Goal: Task Accomplishment & Management: Use online tool/utility

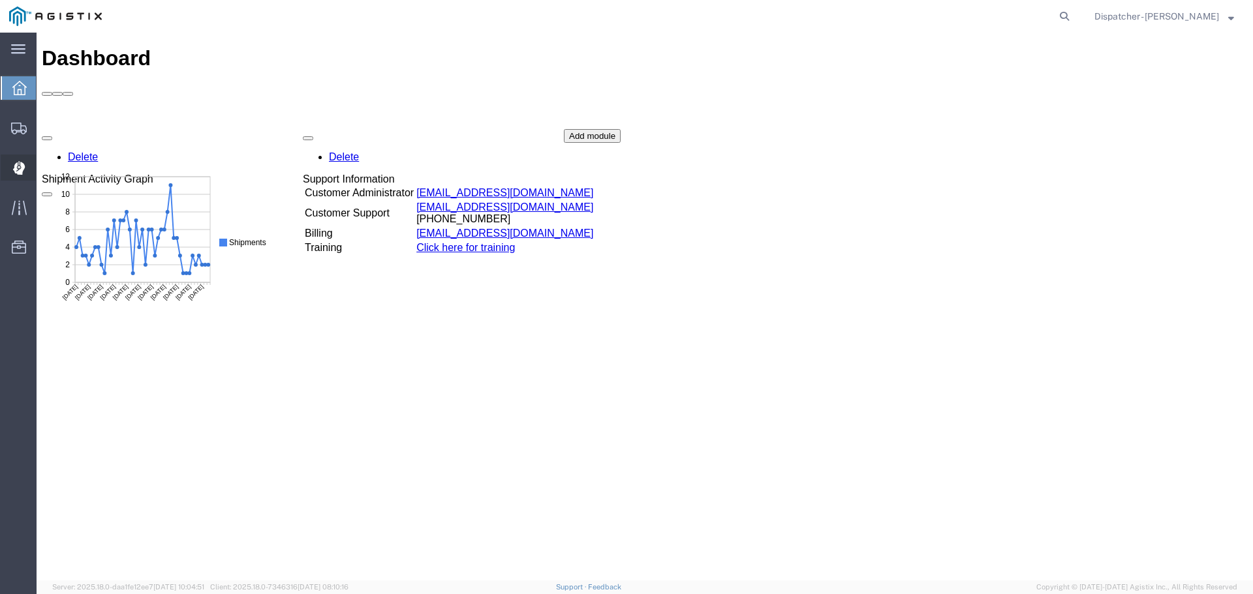
click at [18, 164] on icon at bounding box center [19, 168] width 12 height 14
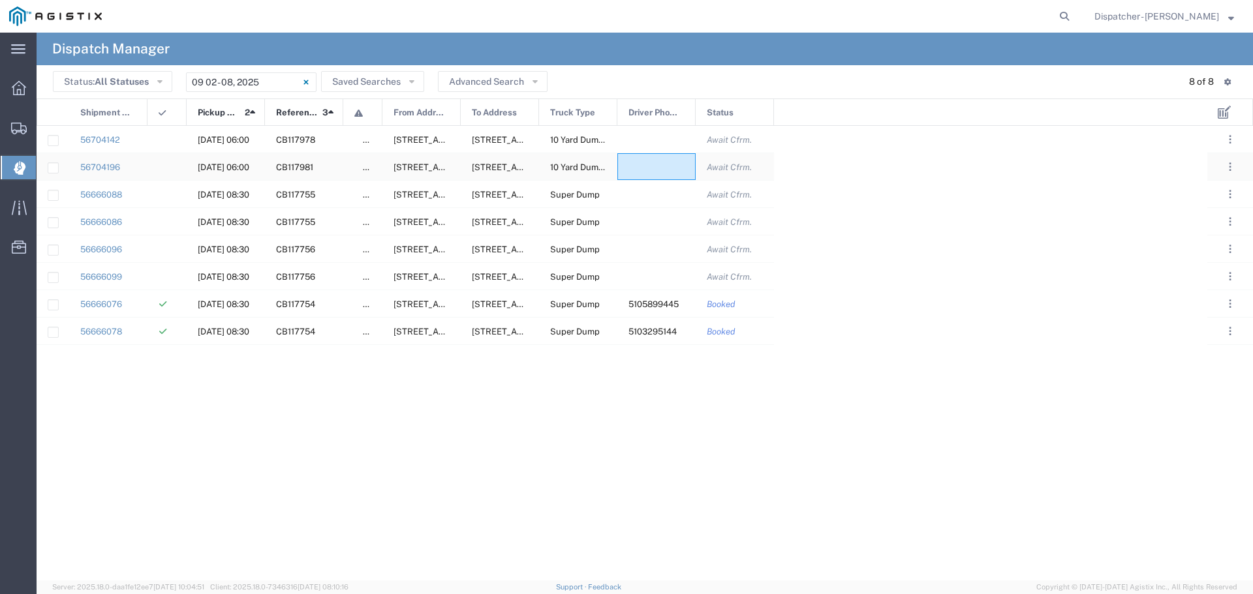
click at [669, 166] on div at bounding box center [656, 166] width 78 height 27
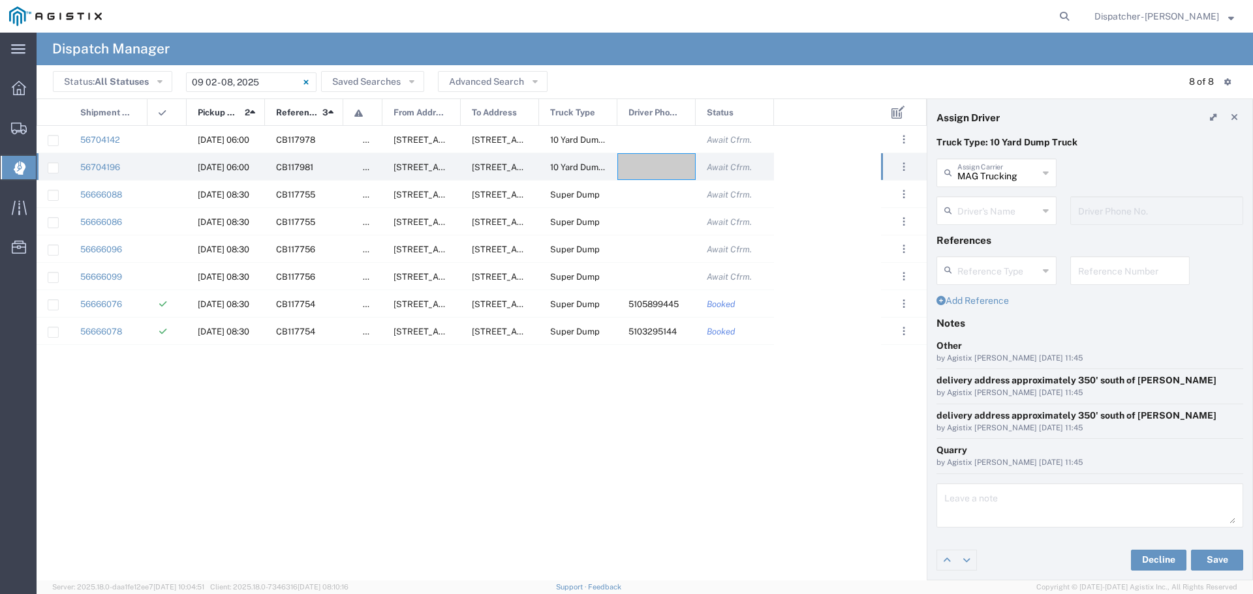
click at [1048, 207] on icon at bounding box center [1046, 210] width 6 height 21
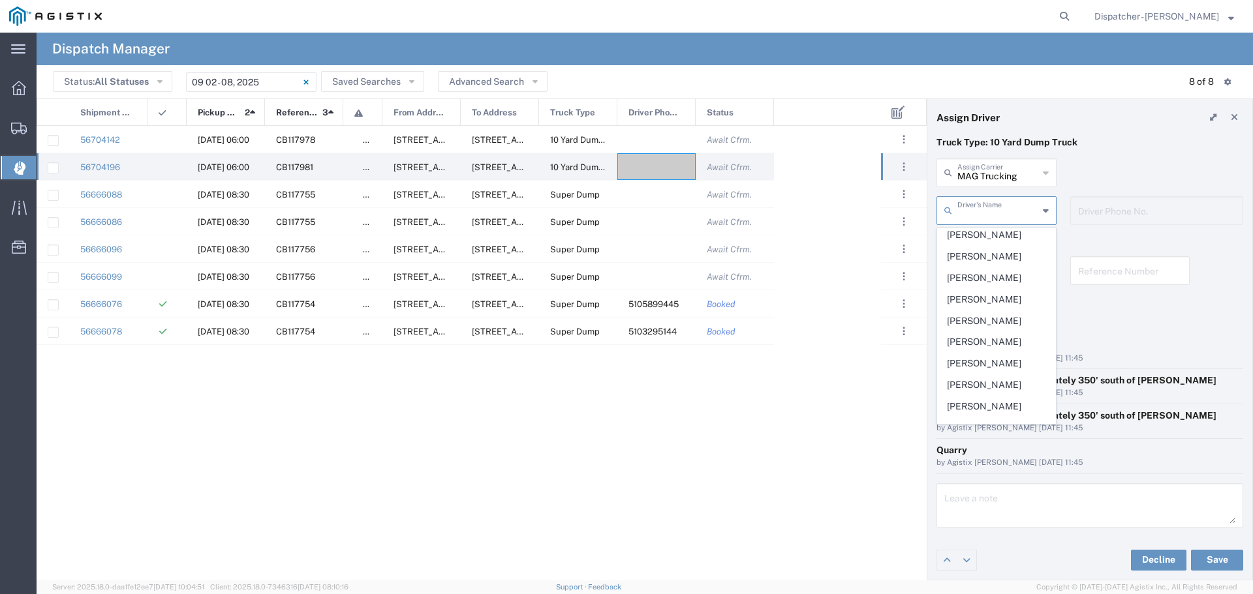
scroll to position [297, 0]
click at [981, 336] on span "[PERSON_NAME]" at bounding box center [996, 326] width 117 height 20
type input "[PERSON_NAME]"
type input "6693336000"
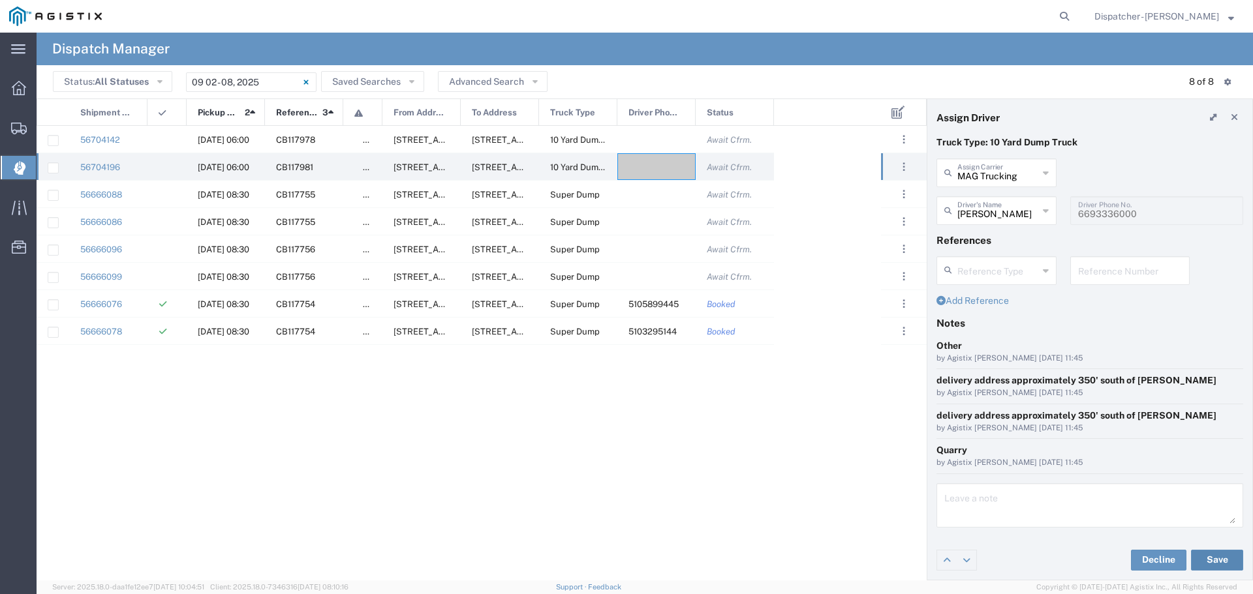
click at [1219, 559] on button "Save" at bounding box center [1217, 560] width 52 height 21
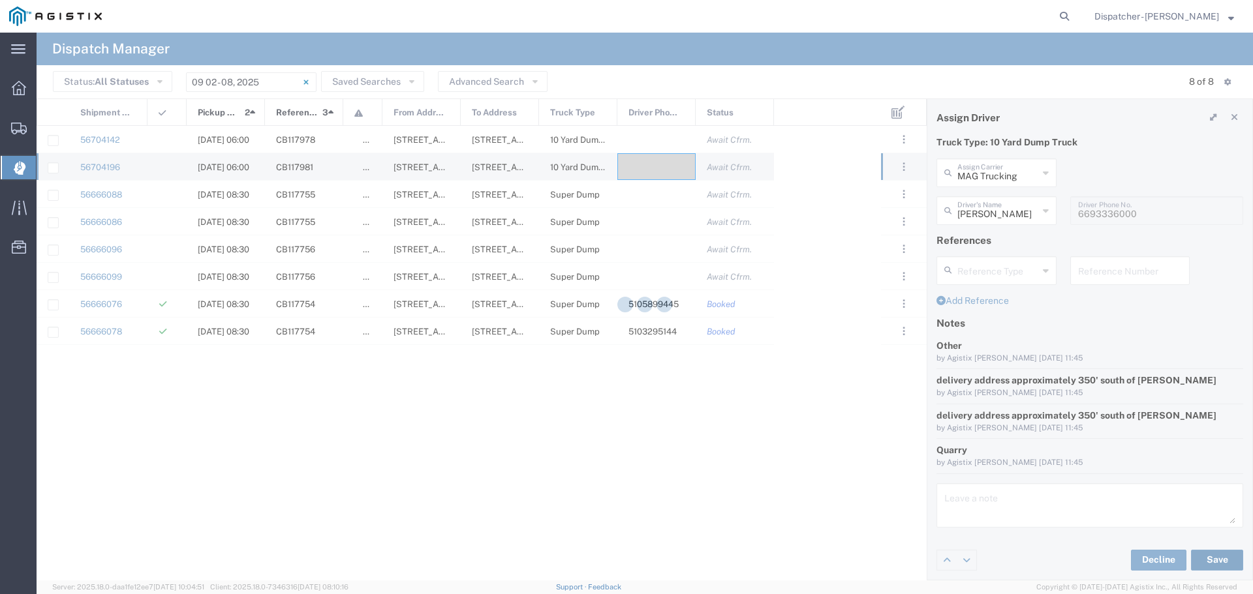
type input "[PERSON_NAME]"
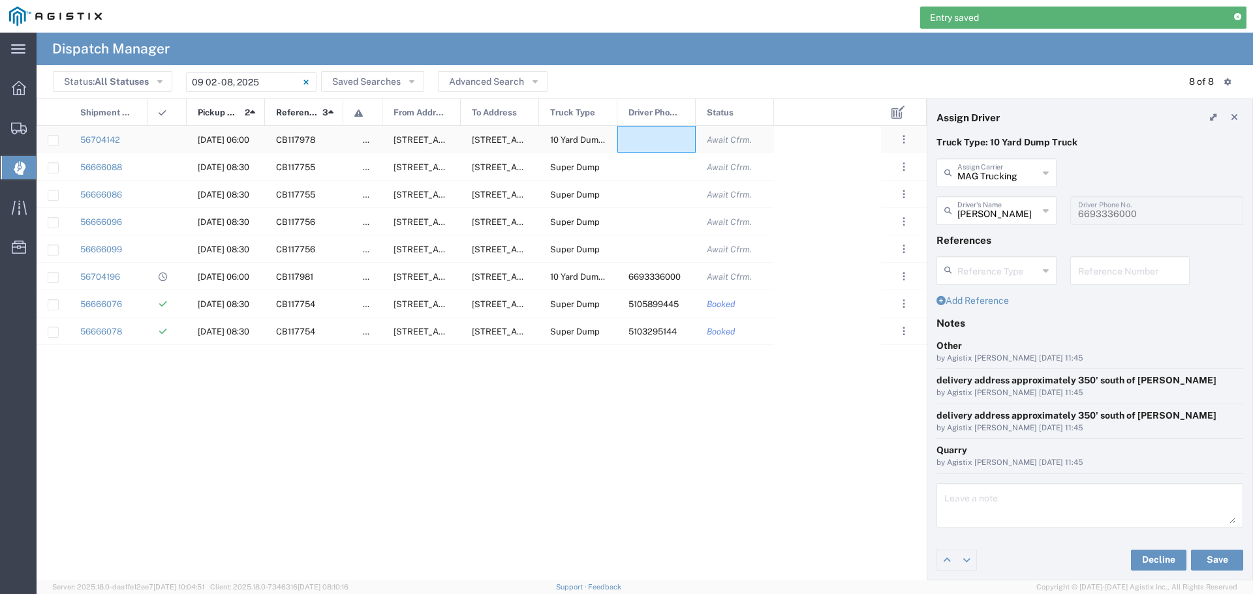
click at [667, 133] on div at bounding box center [656, 139] width 78 height 27
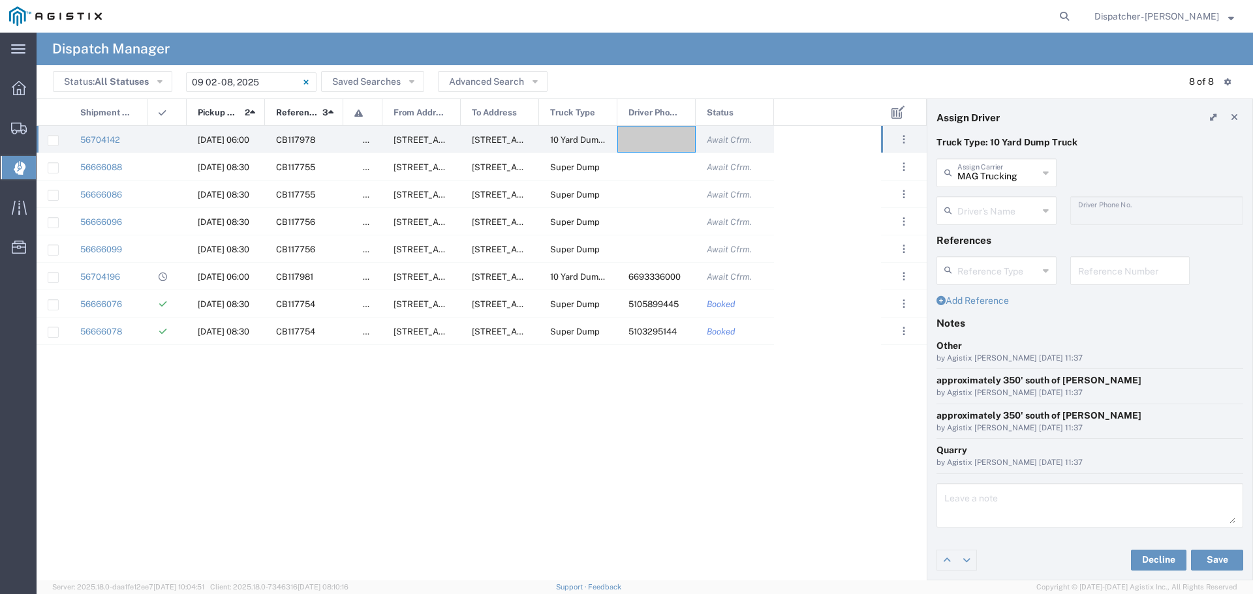
click at [1048, 207] on icon at bounding box center [1046, 210] width 6 height 21
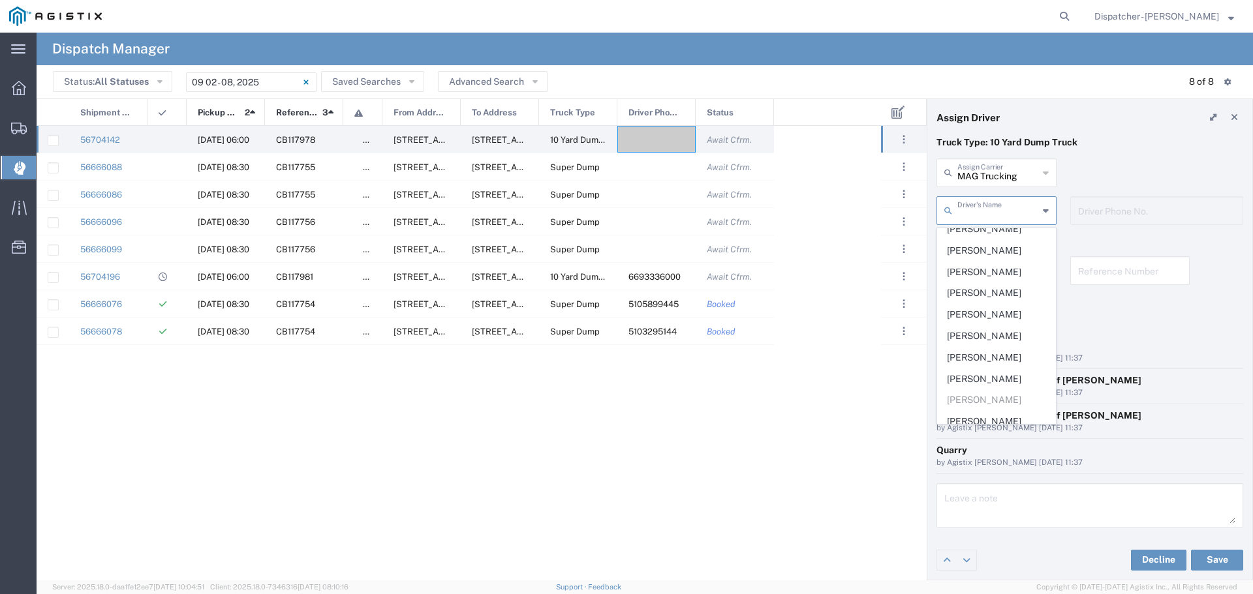
scroll to position [232, 0]
click at [989, 315] on span "[PERSON_NAME]" at bounding box center [996, 305] width 117 height 20
type input "[PERSON_NAME]"
type input "7073331646"
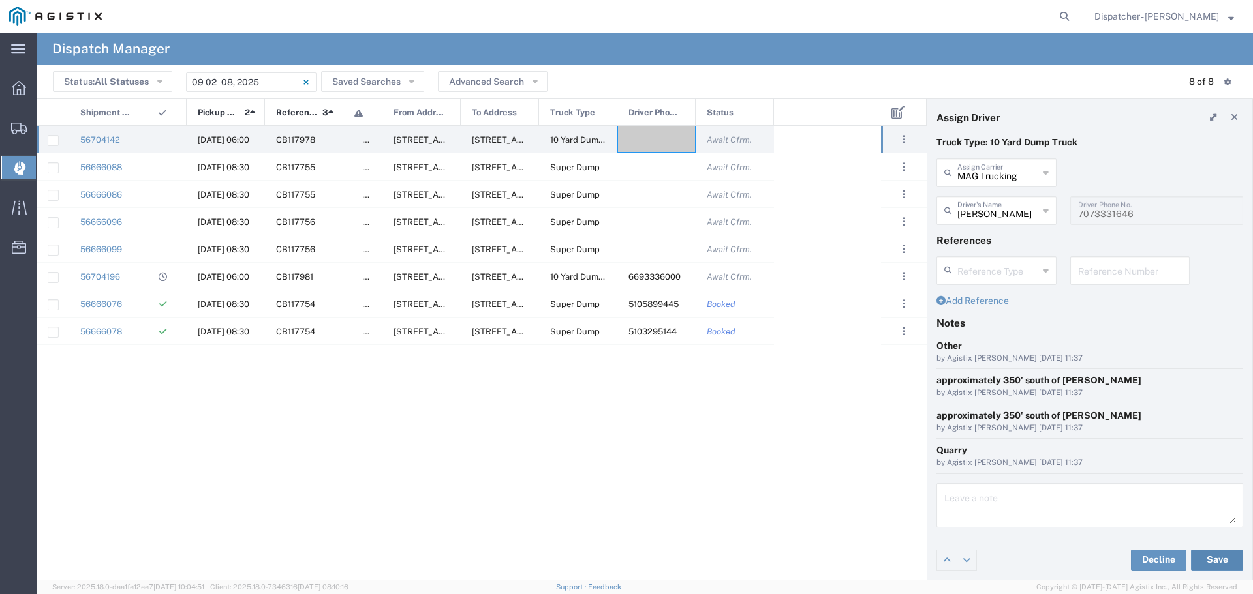
click at [1212, 558] on button "Save" at bounding box center [1217, 560] width 52 height 21
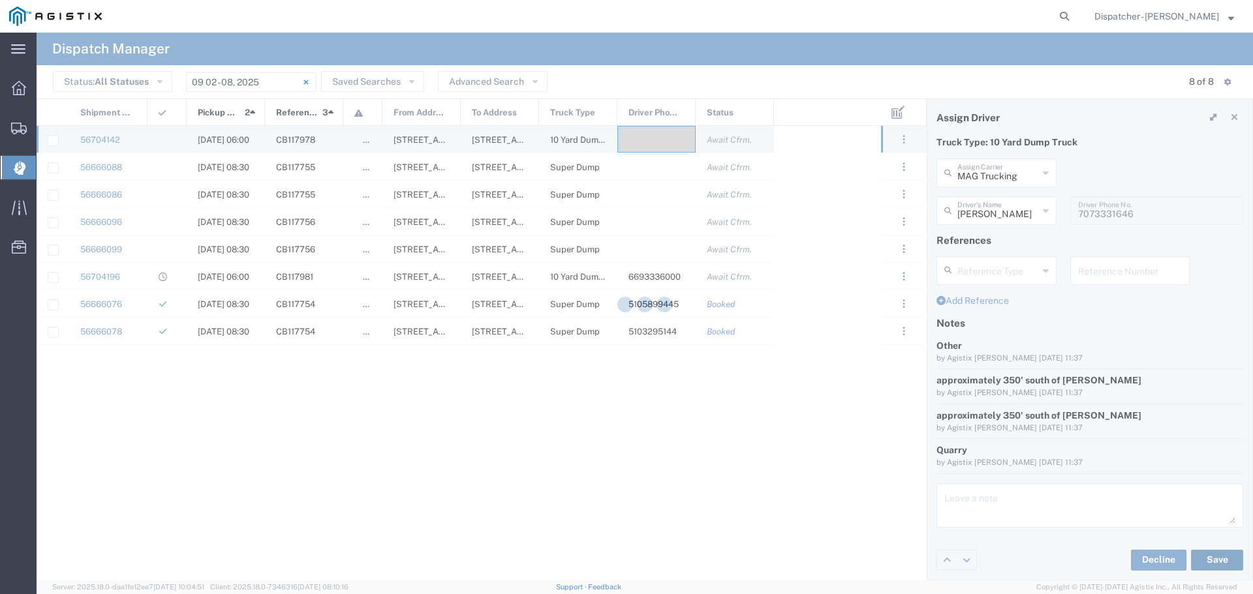
type input "[PERSON_NAME]"
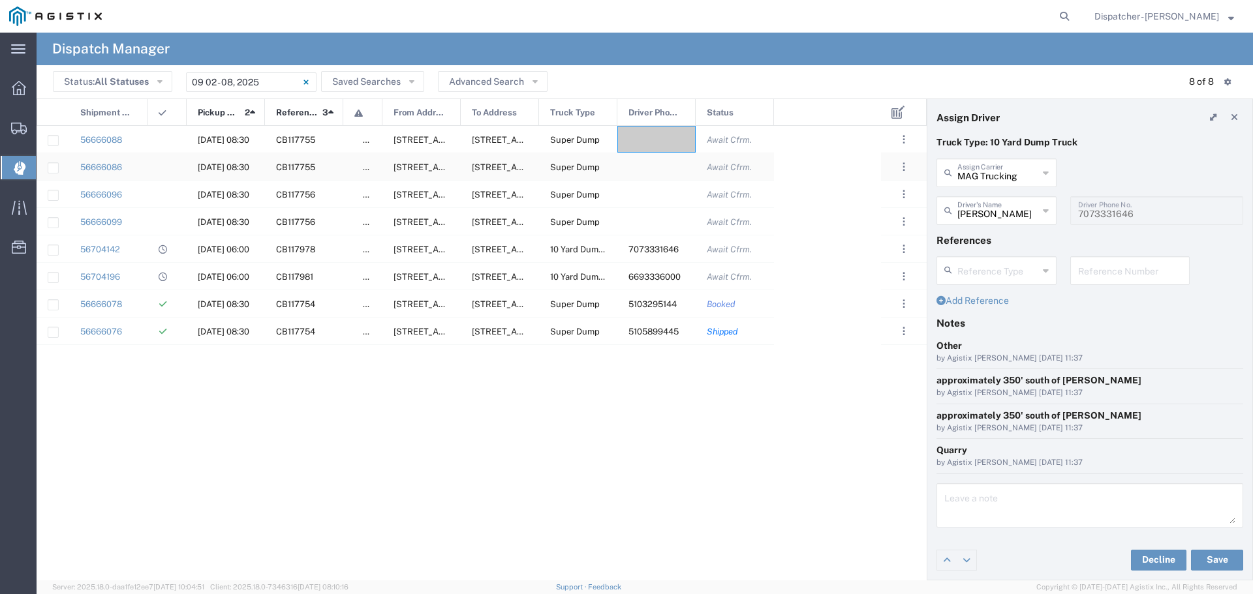
click at [668, 169] on div at bounding box center [656, 166] width 78 height 27
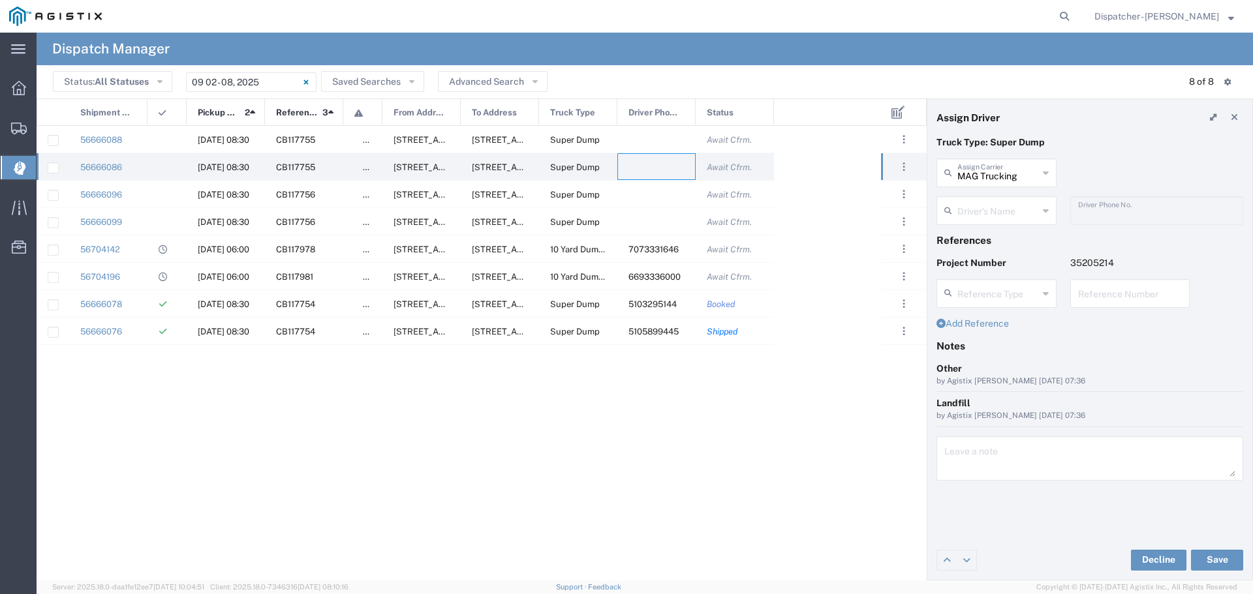
click at [1045, 170] on icon at bounding box center [1046, 172] width 6 height 21
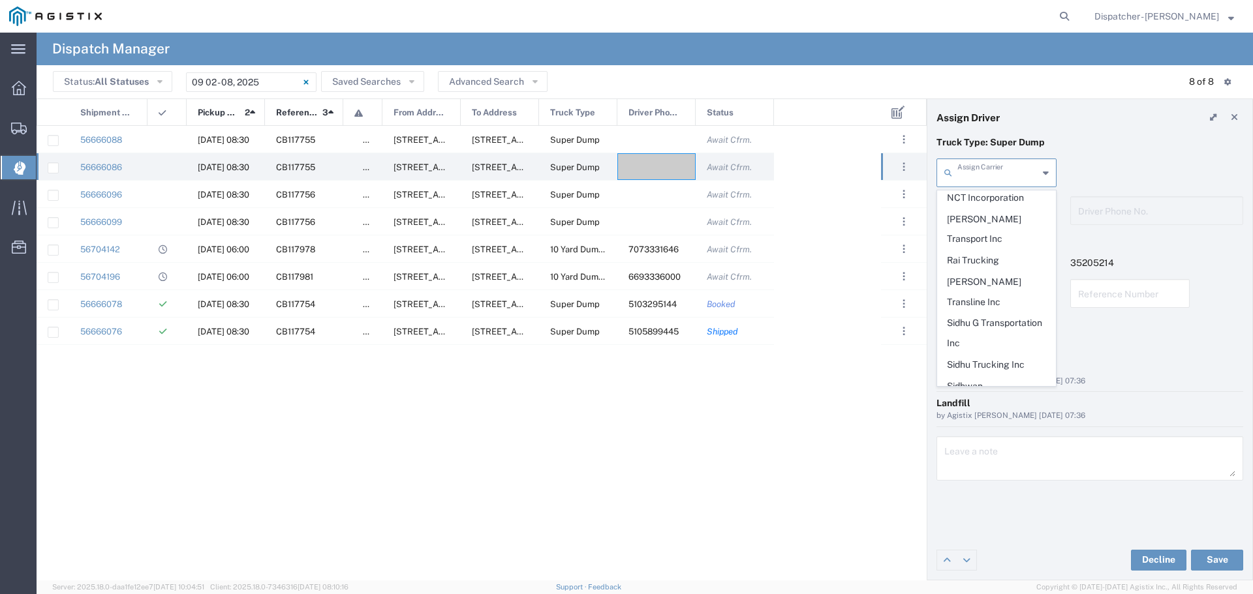
scroll to position [749, 0]
click at [969, 343] on span "T-[PERSON_NAME] Trucking" at bounding box center [996, 363] width 117 height 40
type input "T-[PERSON_NAME] Trucking"
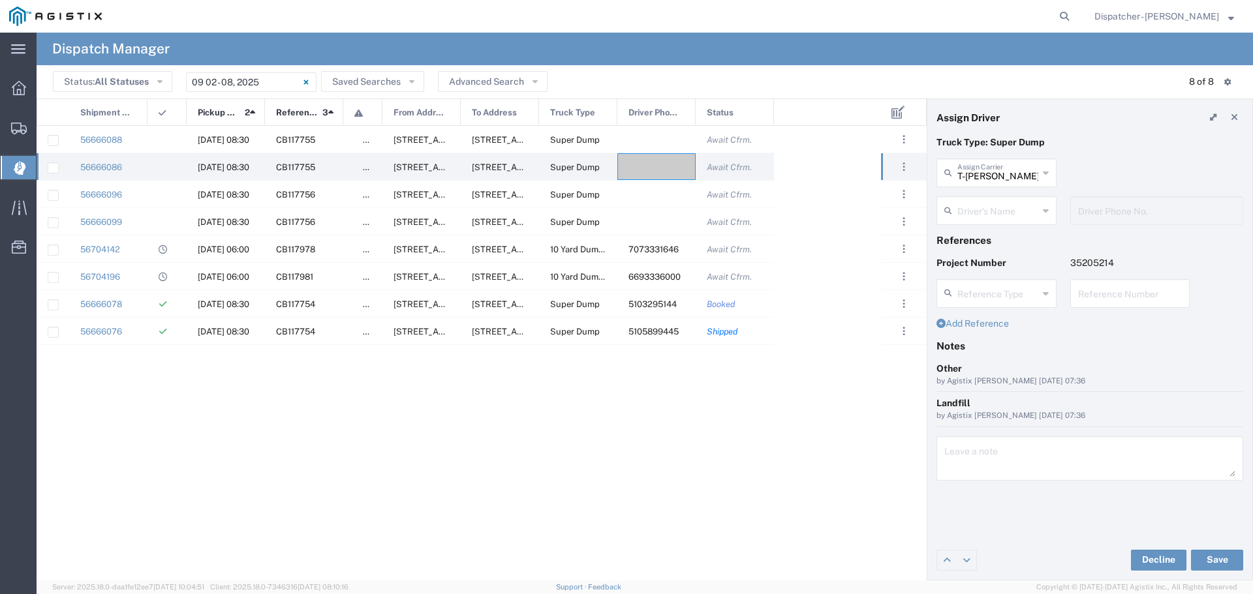
click at [1043, 209] on icon at bounding box center [1046, 210] width 6 height 21
click at [980, 238] on span "[PERSON_NAME]" at bounding box center [996, 239] width 117 height 20
type input "[PERSON_NAME]"
type input "5105899445"
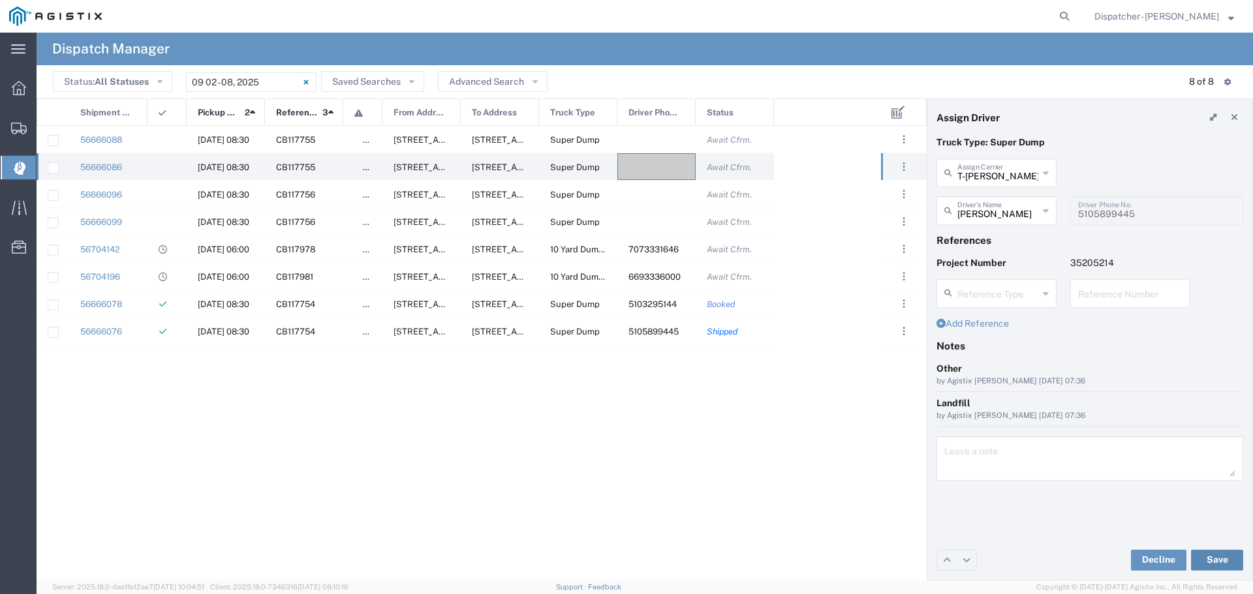
click at [1216, 559] on button "Save" at bounding box center [1217, 560] width 52 height 21
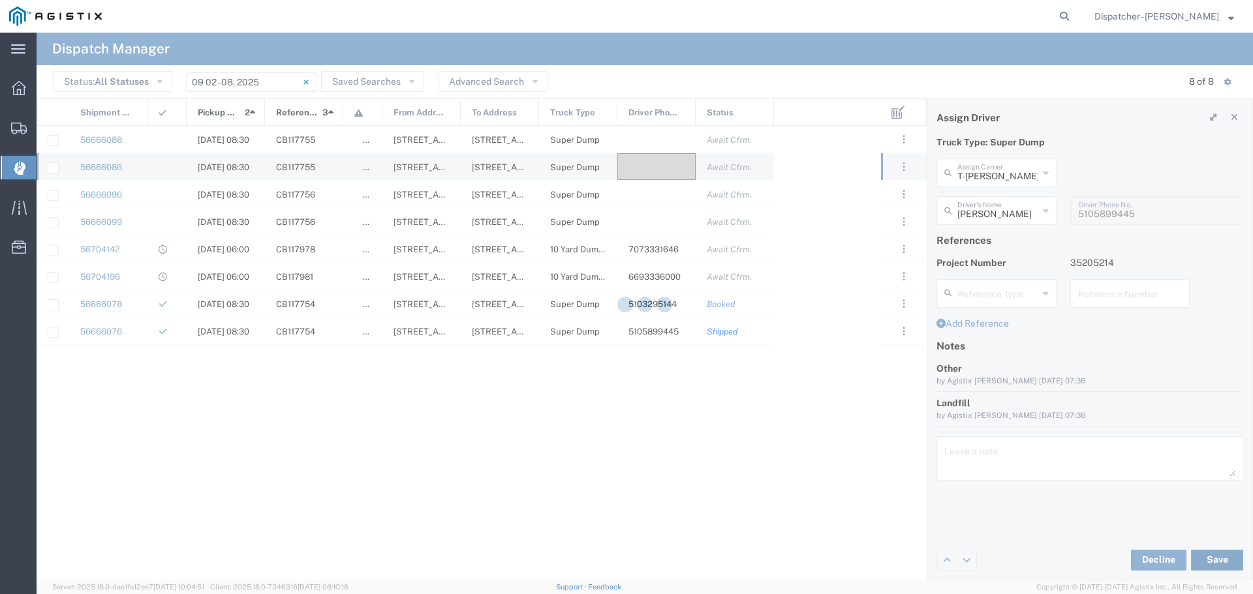
type input "[PERSON_NAME]"
type input "T-[PERSON_NAME] Trucking"
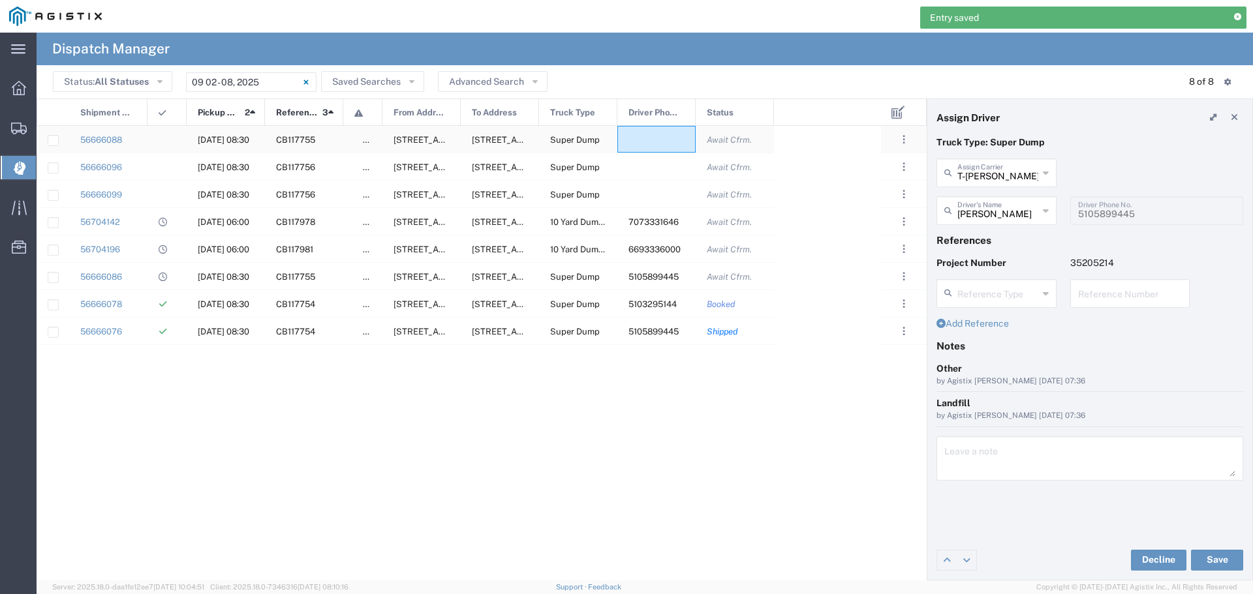
click at [656, 136] on div at bounding box center [656, 139] width 78 height 27
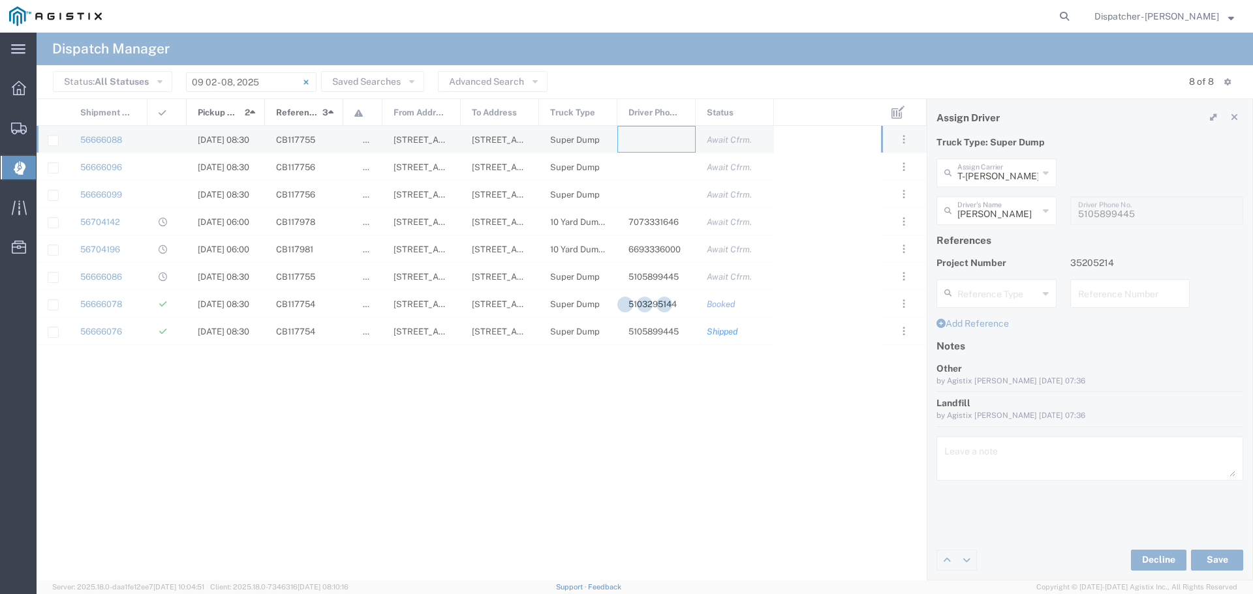
type input "MAG Trucking"
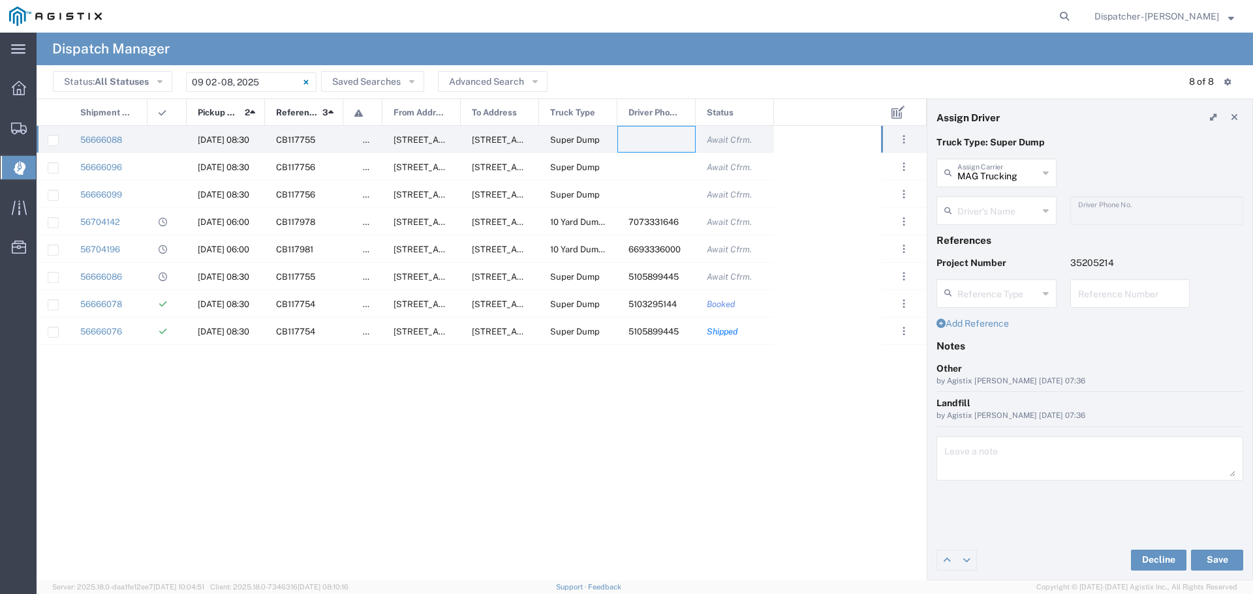
click at [1045, 211] on icon at bounding box center [1046, 210] width 6 height 21
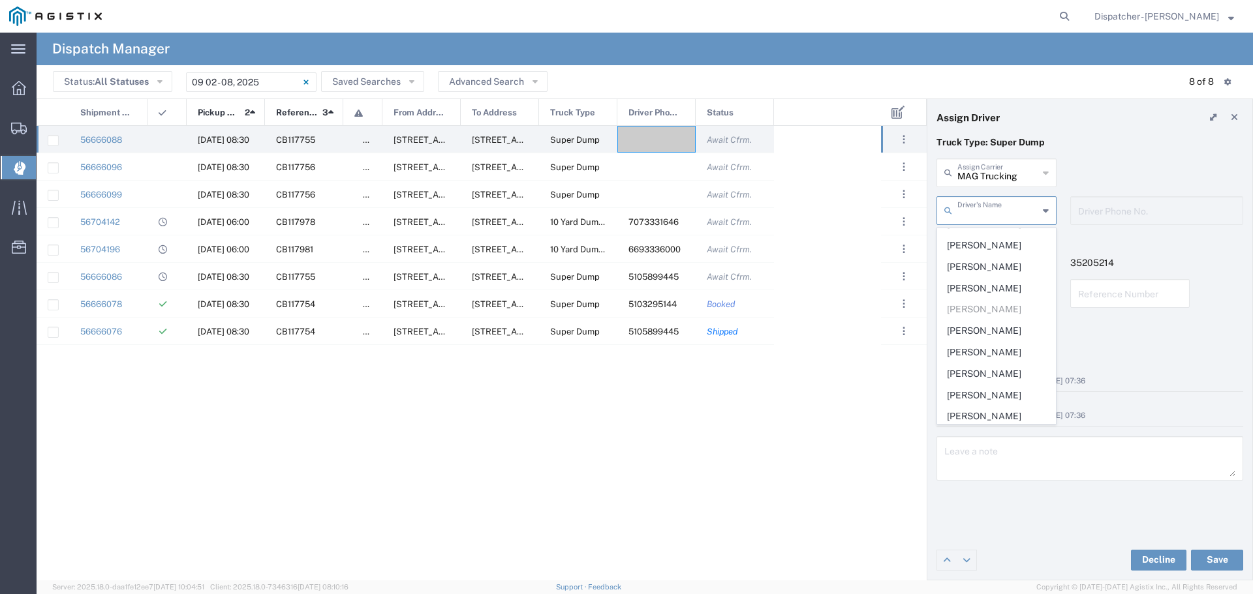
scroll to position [310, 0]
click at [981, 259] on span "[PERSON_NAME]" at bounding box center [996, 249] width 117 height 20
type input "[PERSON_NAME]"
type input "5103295144"
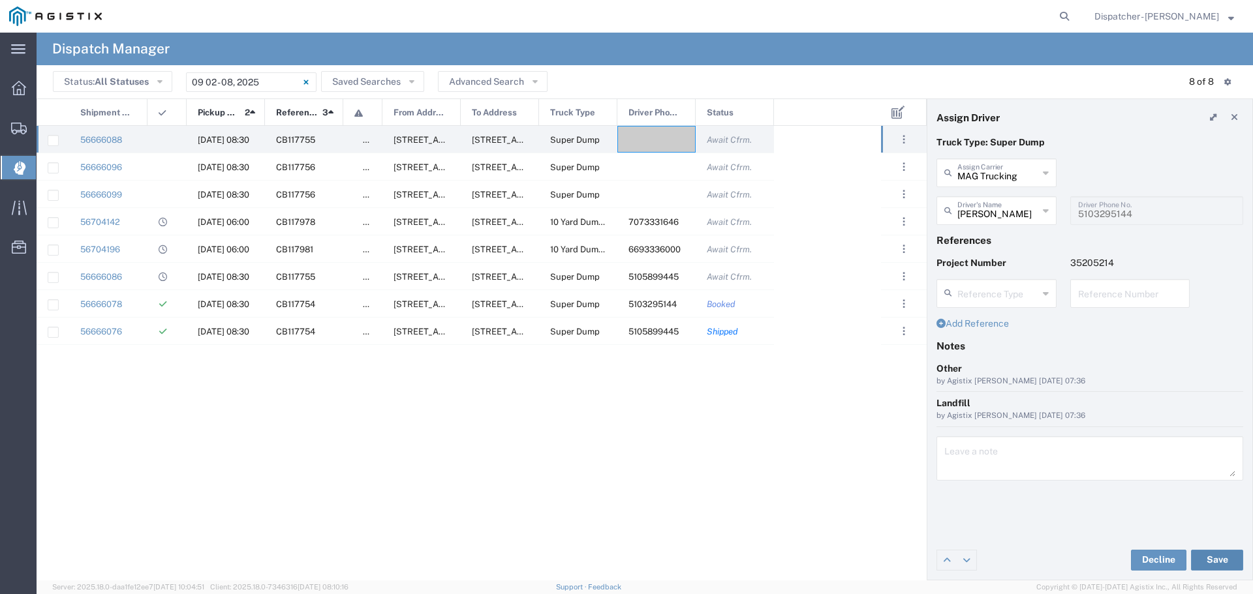
click at [1228, 559] on button "Save" at bounding box center [1217, 560] width 52 height 21
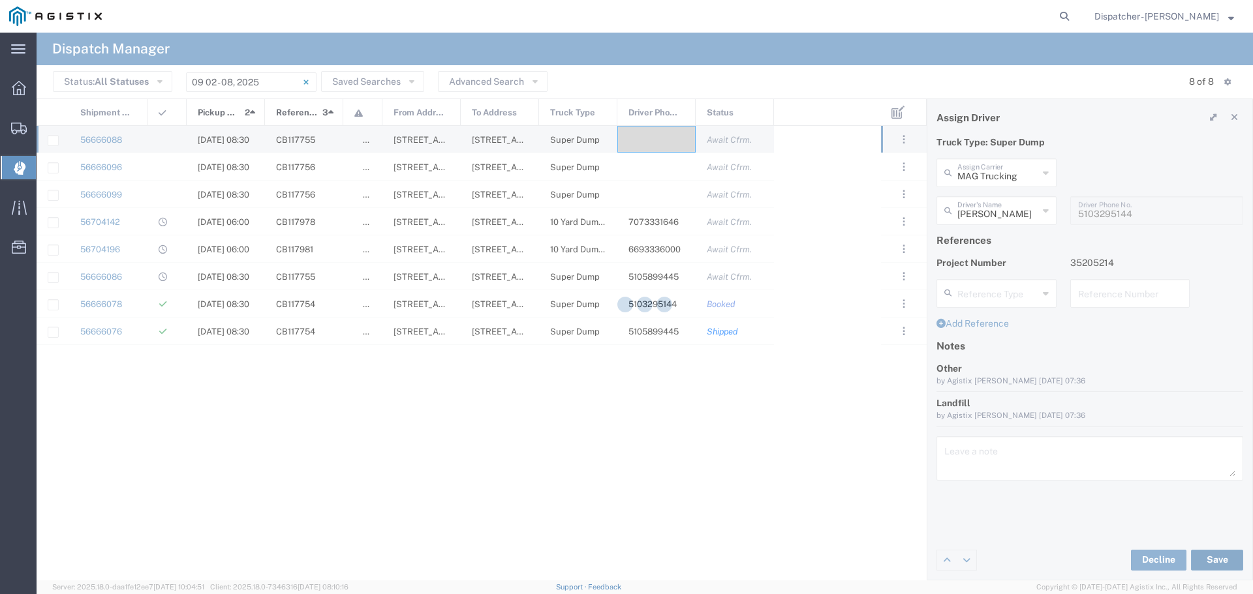
type input "[PERSON_NAME]"
